Goal: Find specific page/section: Find specific page/section

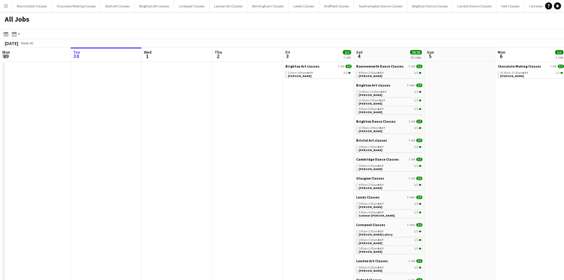
scroll to position [0, 181]
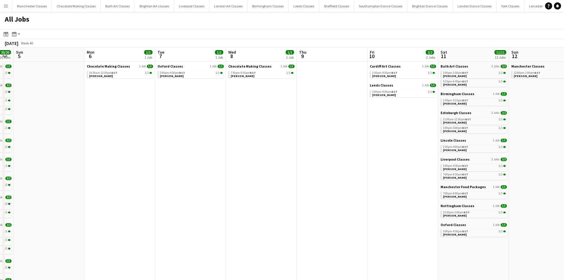
drag, startPoint x: 412, startPoint y: 167, endPoint x: 182, endPoint y: 168, distance: 230.1
click at [182, 168] on app-calendar-viewport "Thu 2 Fri 3 2/2 1 Job Sat 4 20/20 16 Jobs Sun 5 Mon 6 1/1 1 Job Tue 7 1/1 1 Job…" at bounding box center [282, 258] width 564 height 422
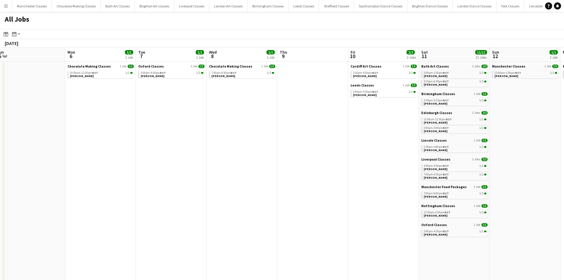
drag, startPoint x: 339, startPoint y: 182, endPoint x: 177, endPoint y: 191, distance: 162.5
click at [177, 191] on app-calendar-viewport "Thu 2 Fri 3 2/2 1 Job Sat 4 20/20 16 Jobs Sun 5 Mon 6 1/1 1 Job Tue 7 1/1 1 Job…" at bounding box center [282, 258] width 564 height 422
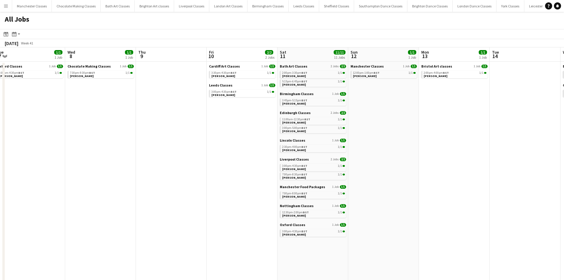
scroll to position [0, 219]
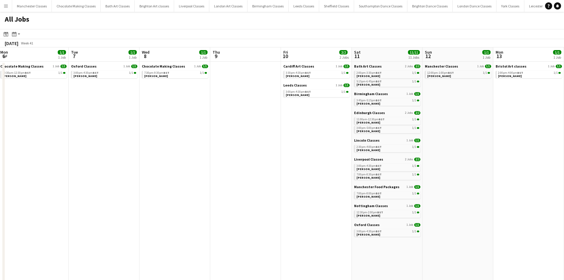
click at [0, 174] on app-all-jobs "All Jobs Date picker SEP 2025 SEP 2025 Monday M Tuesday T Wednesday W Thursday …" at bounding box center [282, 240] width 564 height 457
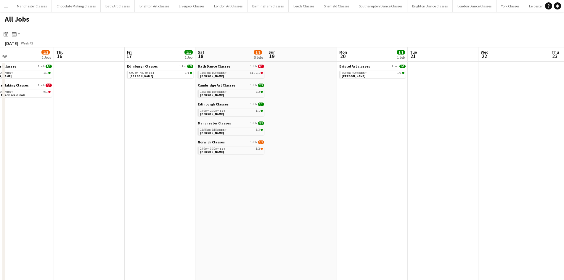
drag, startPoint x: 298, startPoint y: 188, endPoint x: 0, endPoint y: 182, distance: 297.9
click at [0, 182] on app-calendar-viewport "Sun 12 1/1 1 Job Mon 13 1/1 1 Job Tue 14 Wed 15 1/2 2 Jobs Thu 16 Fri 17 1/1 1 …" at bounding box center [282, 258] width 564 height 422
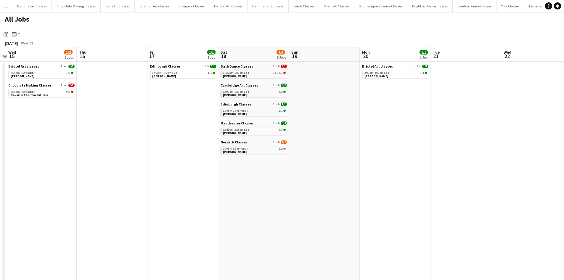
click at [57, 192] on app-all-jobs "All Jobs Date picker SEP 2025 SEP 2025 Monday M Tuesday T Wednesday W Thursday …" at bounding box center [282, 240] width 564 height 457
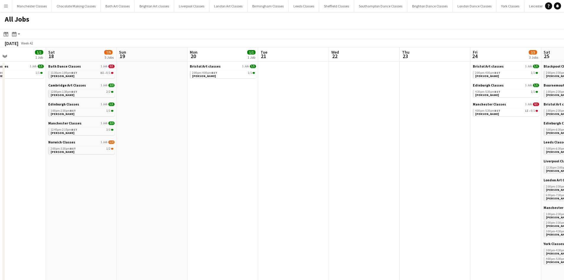
scroll to position [0, 191]
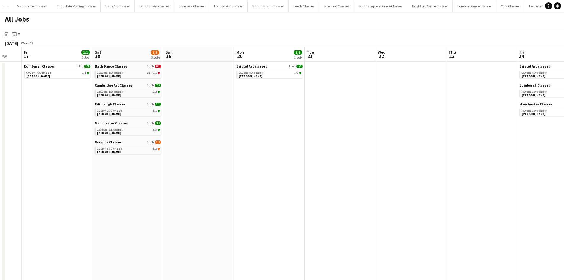
drag, startPoint x: 323, startPoint y: 193, endPoint x: 75, endPoint y: 187, distance: 248.2
click at [68, 187] on app-calendar-viewport "Tue 14 Wed 15 1/2 2 Jobs Thu 16 Fri 17 1/1 1 Job Sat 18 7/9 5 Jobs Sun 19 Mon 2…" at bounding box center [282, 258] width 564 height 422
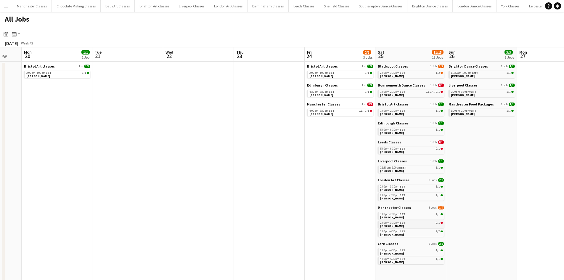
click at [412, 225] on link "2:00pm-3:30pm BST 0/1 Nuala Cormican" at bounding box center [411, 224] width 63 height 7
